Goal: Information Seeking & Learning: Learn about a topic

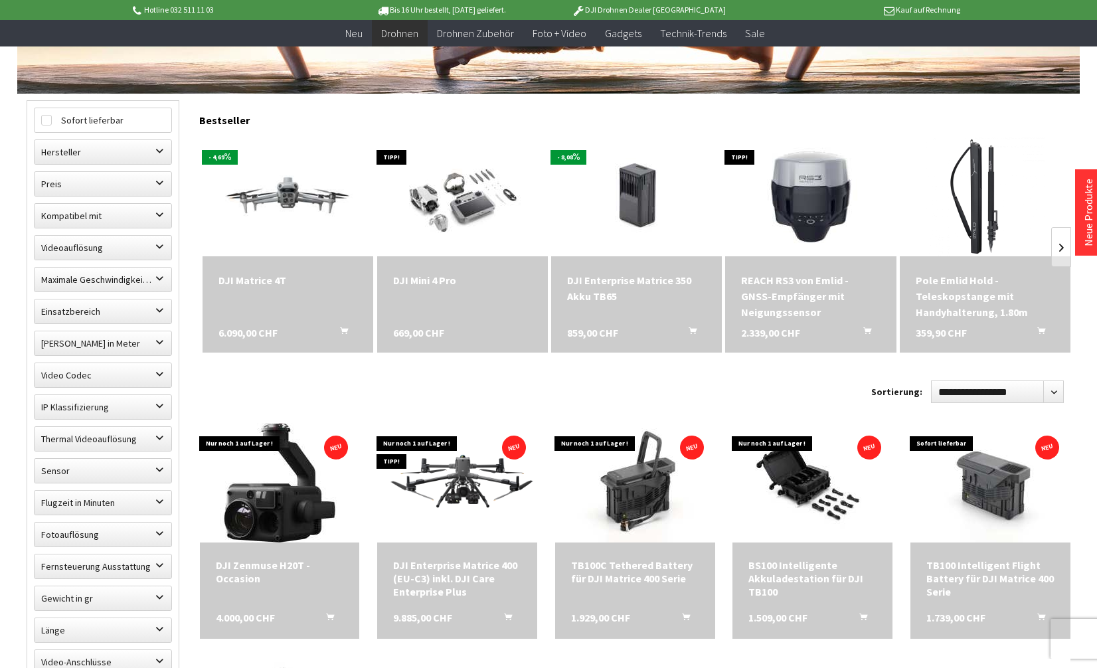
scroll to position [398, 0]
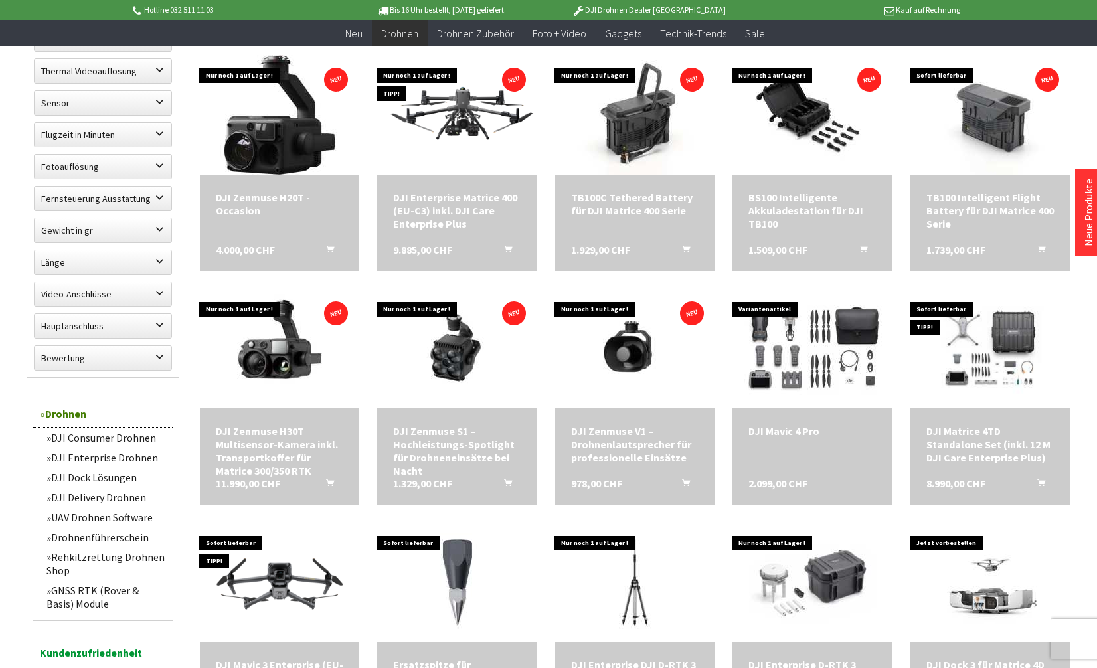
scroll to position [797, 0]
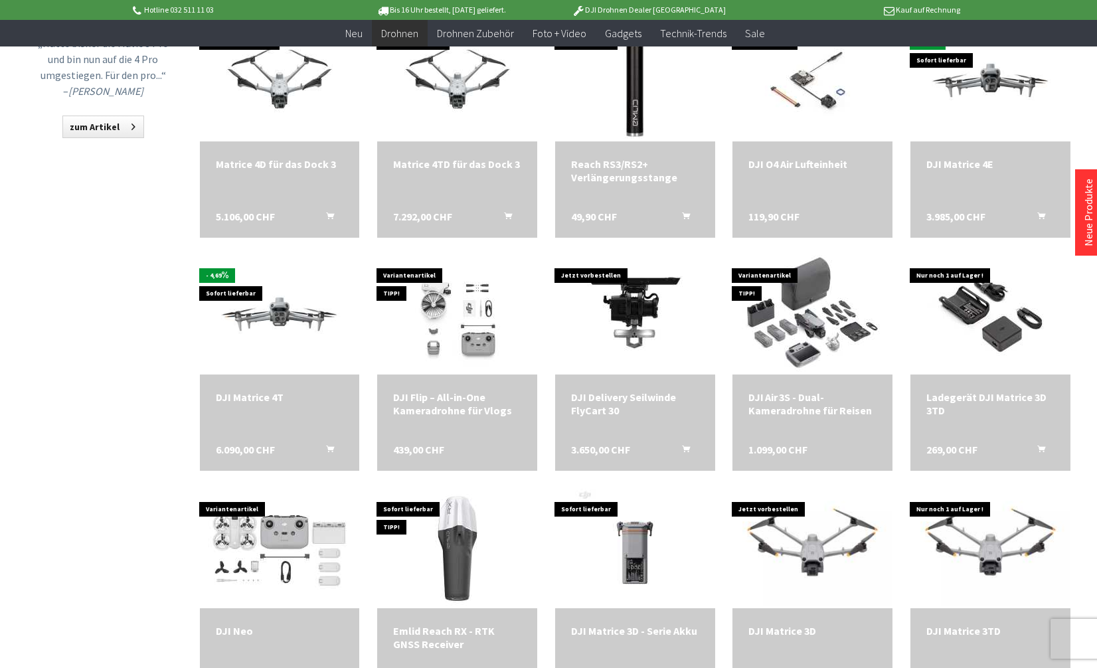
scroll to position [1461, 0]
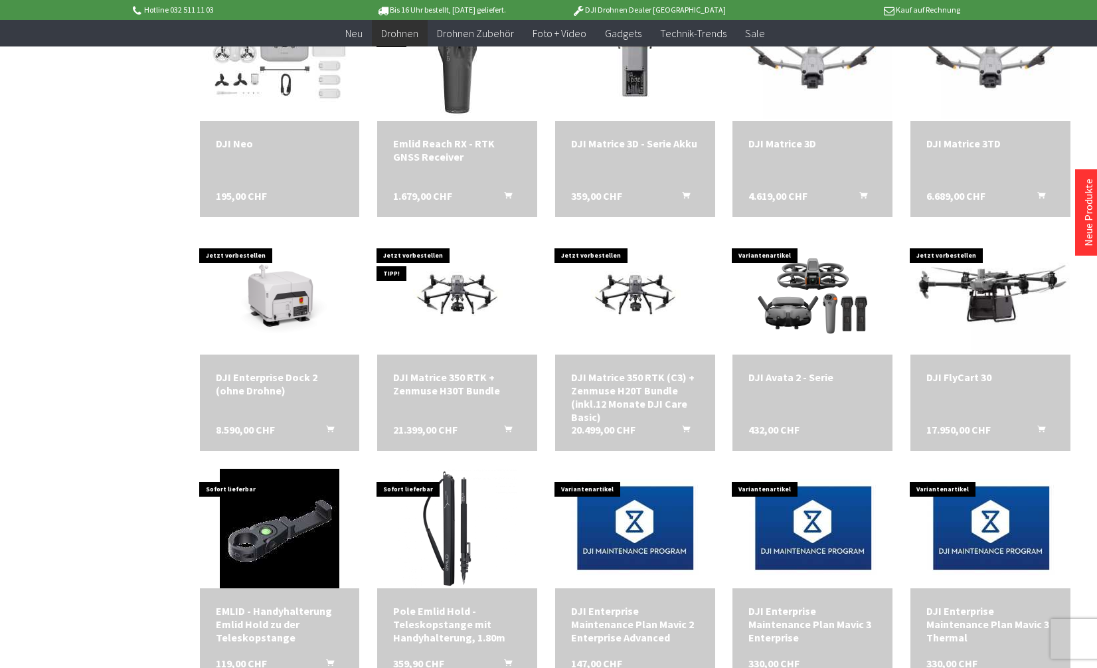
scroll to position [1925, 0]
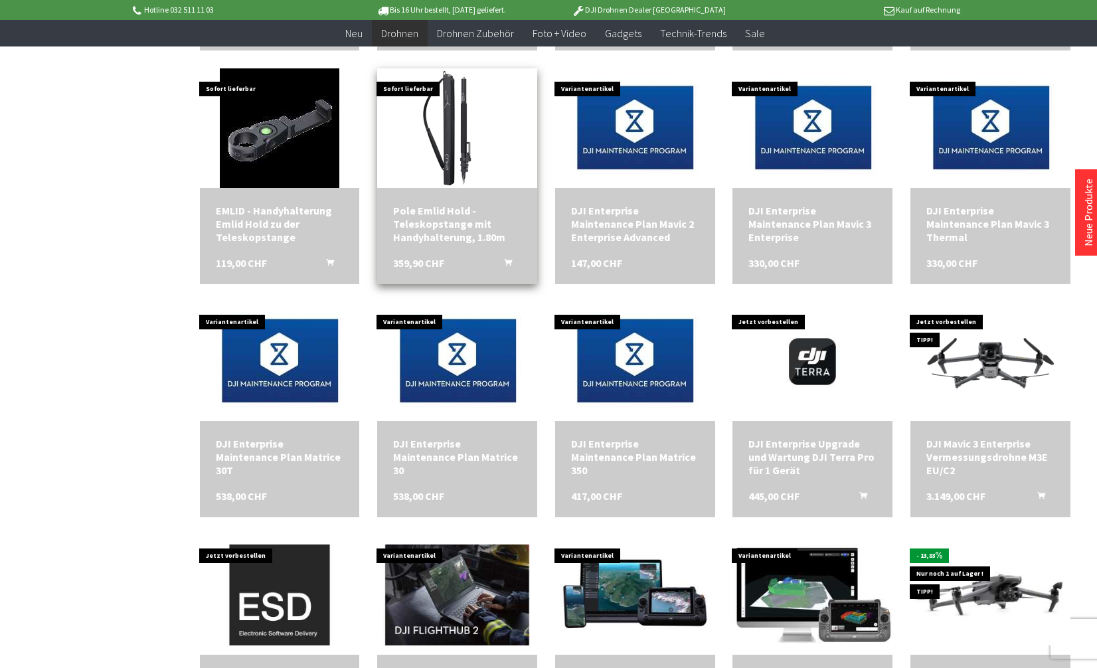
scroll to position [2722, 0]
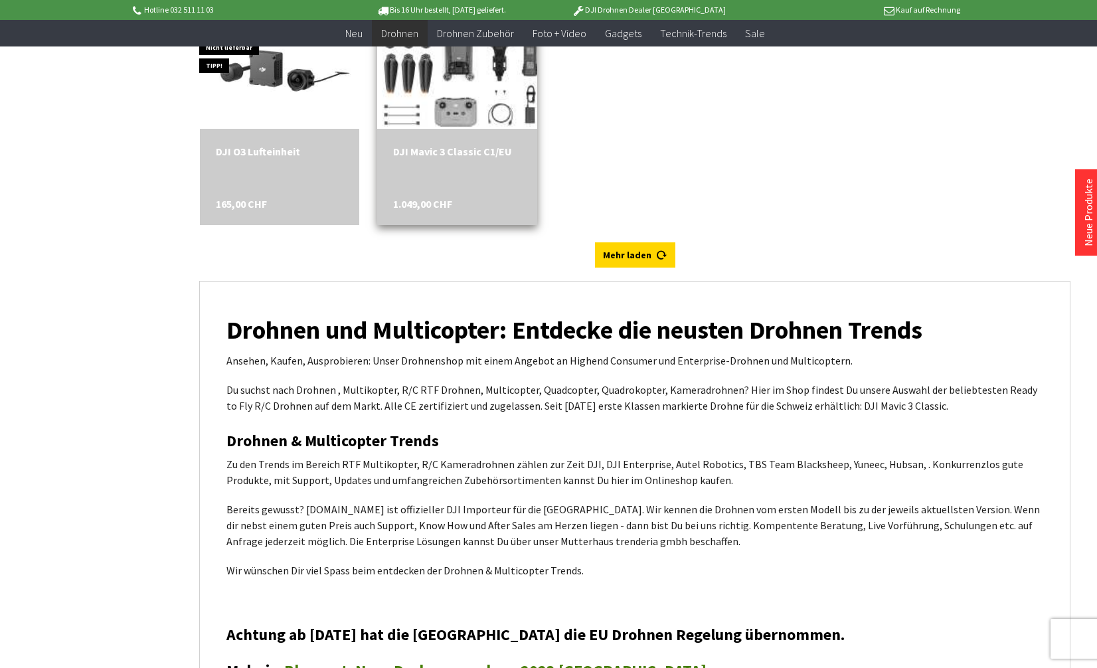
scroll to position [3984, 0]
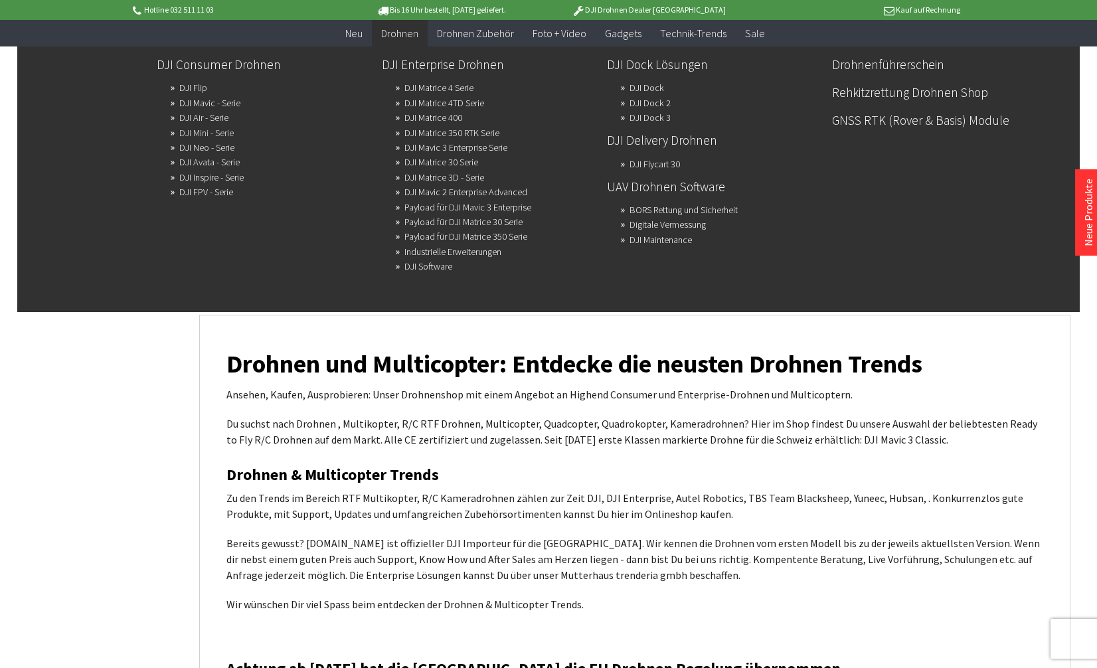
click at [208, 131] on link "DJI Mini - Serie" at bounding box center [206, 132] width 54 height 19
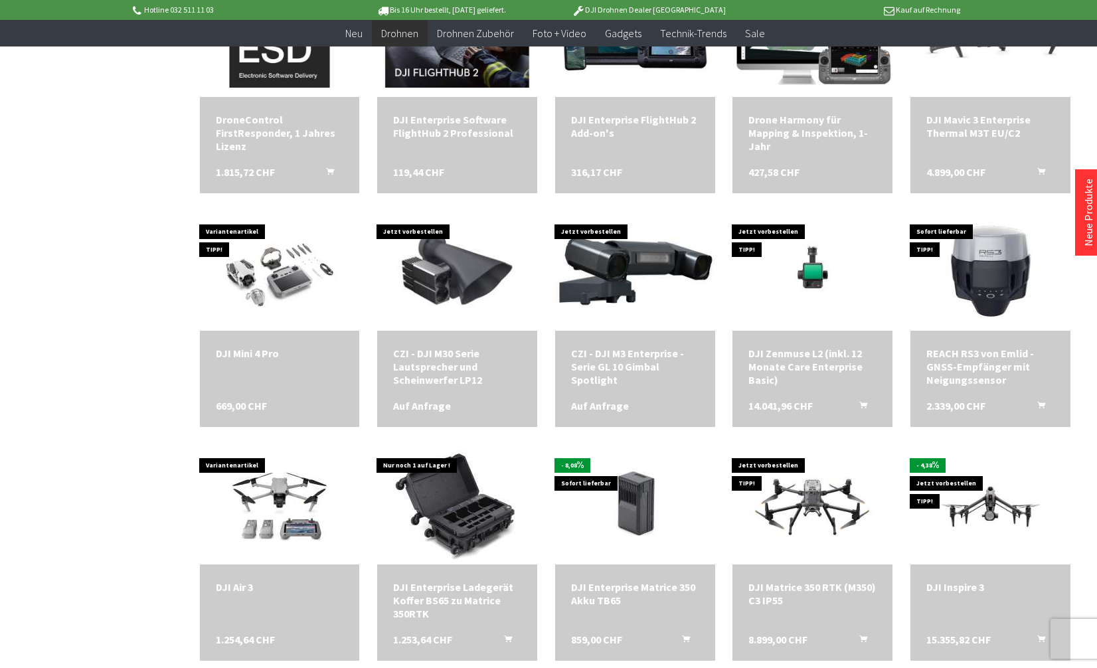
scroll to position [2323, 0]
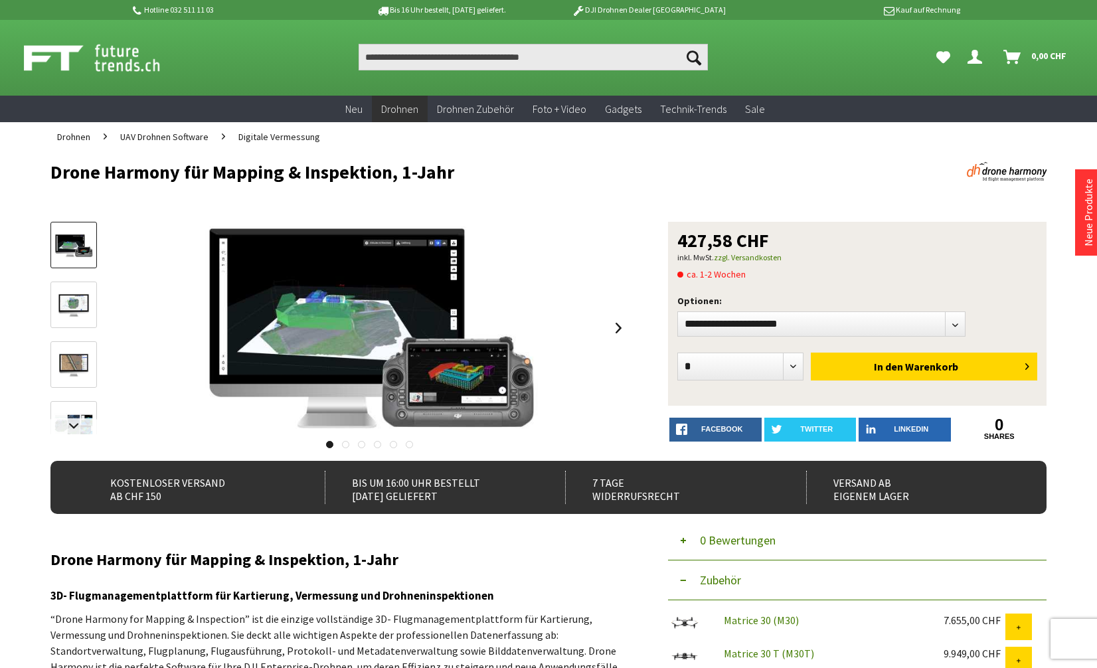
click at [87, 301] on img at bounding box center [73, 305] width 39 height 25
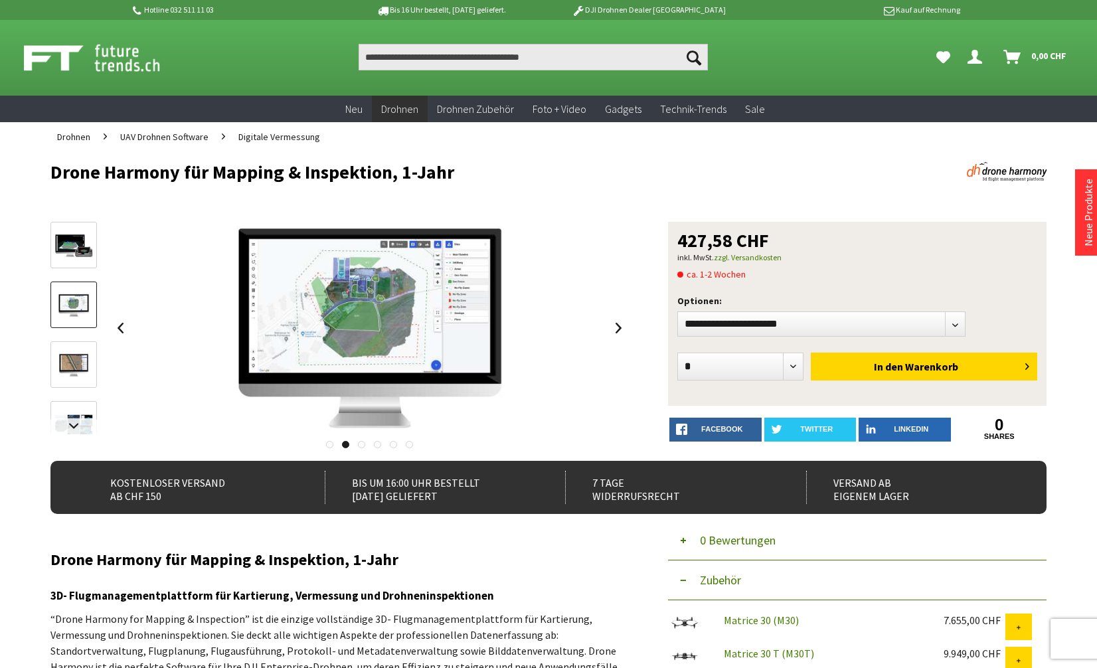
click at [78, 352] on link at bounding box center [73, 364] width 46 height 46
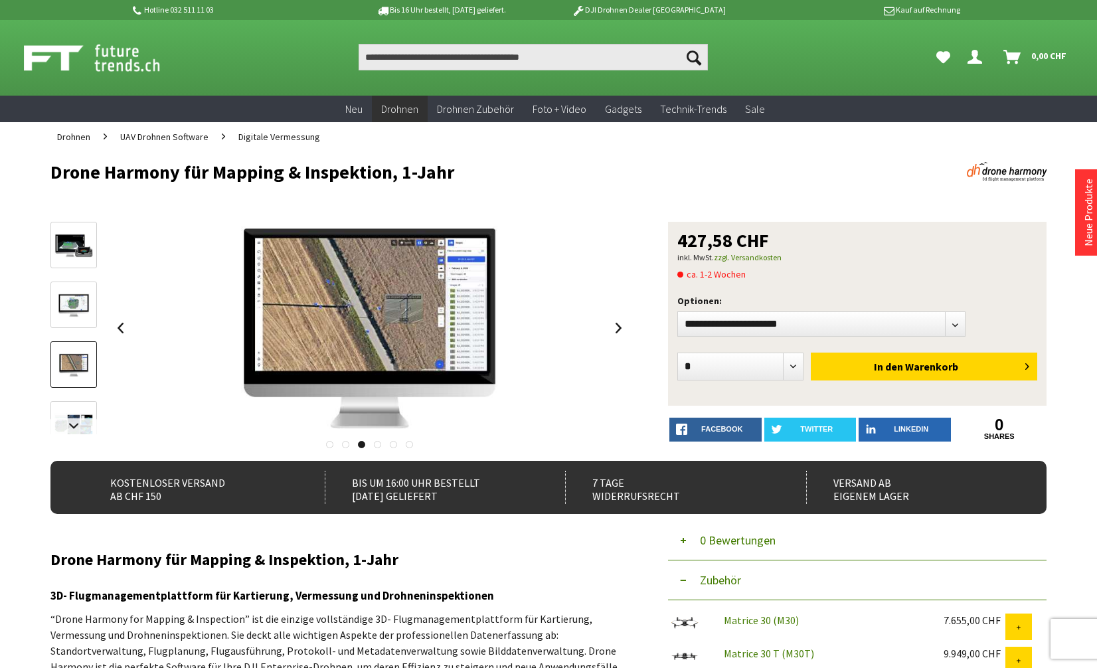
click at [77, 418] on img at bounding box center [73, 425] width 39 height 25
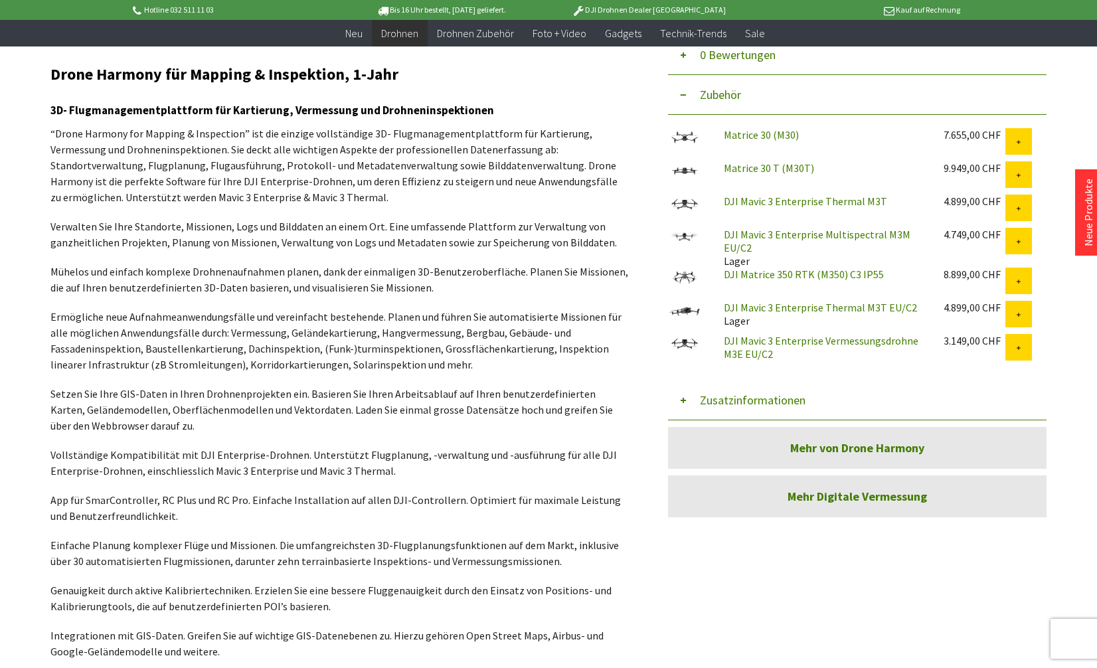
scroll to position [465, 0]
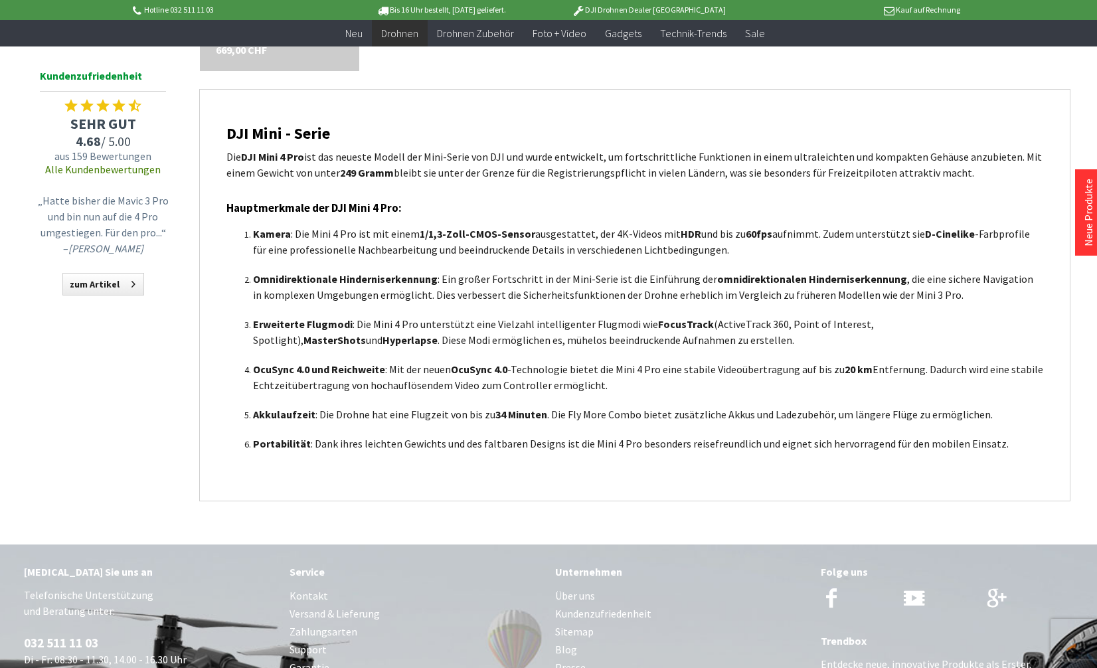
scroll to position [797, 0]
